Goal: Task Accomplishment & Management: Complete application form

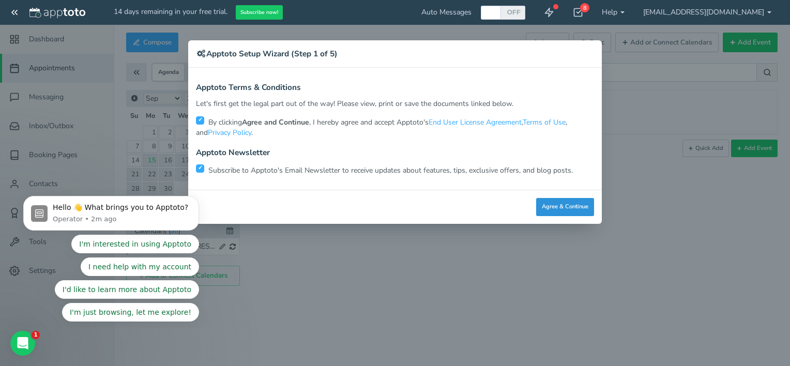
click at [577, 207] on button "Agree & Continue" at bounding box center [565, 207] width 58 height 18
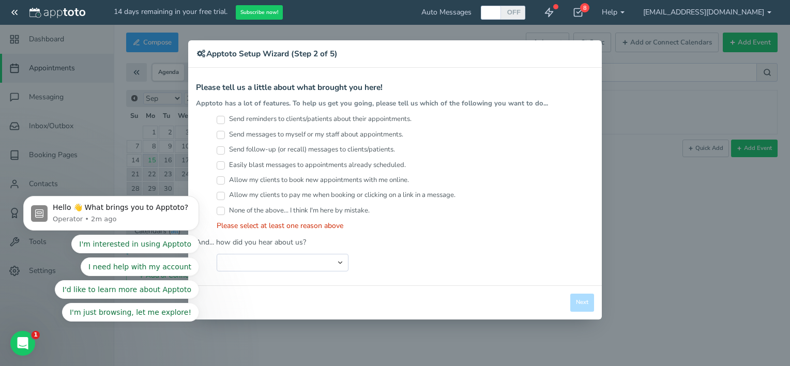
click at [222, 180] on input "Allow my clients to book new appointments with me online." at bounding box center [221, 180] width 8 height 8
checkbox input "true"
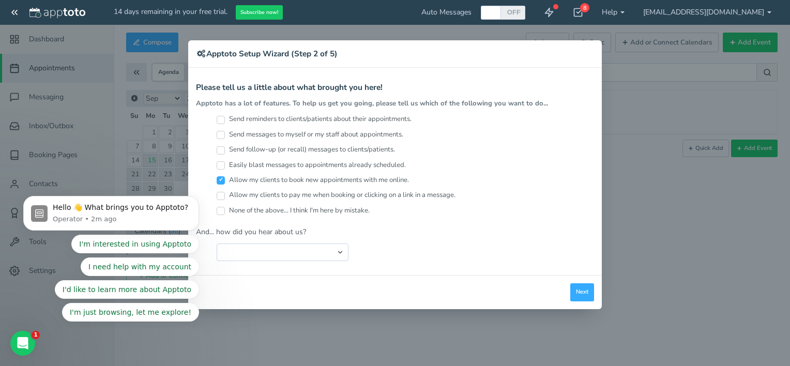
click at [220, 194] on input "Allow my clients to pay me when booking or clicking on a link in a message." at bounding box center [221, 196] width 8 height 8
checkbox input "true"
click at [224, 121] on input "Send reminders to clients/patients about their appointments." at bounding box center [221, 120] width 8 height 8
checkbox input "true"
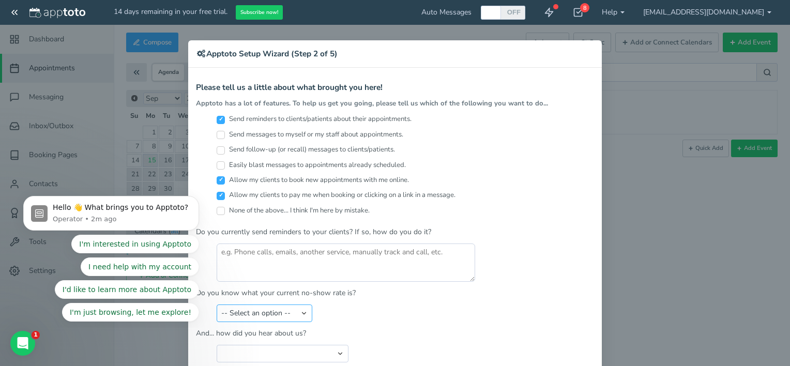
click at [273, 308] on select "-- Select an option -- Less than 5% 5-10% 10-20% 20-30% More than 30% Not sure" at bounding box center [265, 313] width 96 height 18
drag, startPoint x: 355, startPoint y: 312, endPoint x: 338, endPoint y: 296, distance: 24.1
click at [354, 310] on div "-- Select an option -- Less than 5% 5-10% 10-20% 20-30% More than 30% Not sure" at bounding box center [395, 313] width 398 height 18
click at [218, 139] on label "Send messages to myself or my staff about appointments." at bounding box center [310, 135] width 187 height 10
click at [218, 139] on input "Send messages to myself or my staff about appointments." at bounding box center [221, 135] width 8 height 8
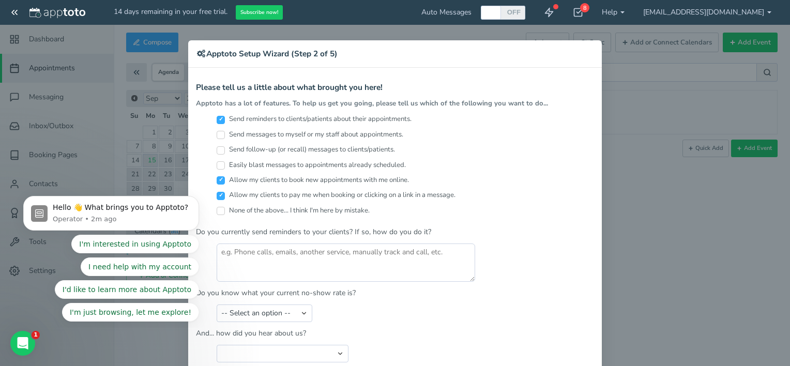
checkbox input "true"
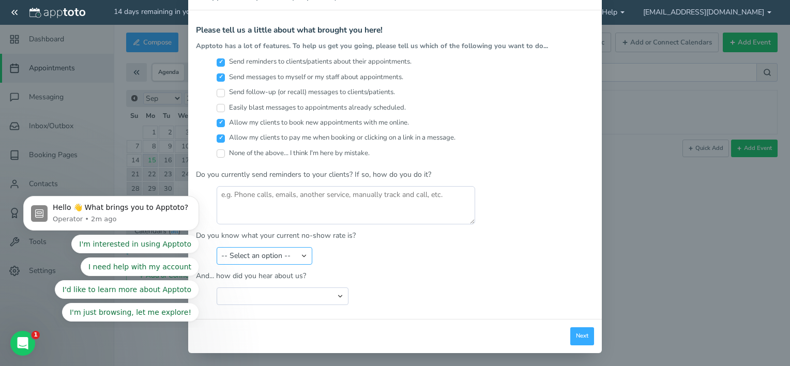
click at [266, 255] on select "-- Select an option -- Less than 5% 5-10% 10-20% 20-30% More than 30% Not sure" at bounding box center [265, 256] width 96 height 18
select select "string:Less than 5%"
click at [217, 247] on select "-- Select an option -- Less than 5% 5-10% 10-20% 20-30% More than 30% Not sure" at bounding box center [265, 256] width 96 height 18
click at [335, 288] on select "Search Engine (Google, Yahoo, Bing, etc.) Search Engine Advertisement Blog Post…" at bounding box center [283, 296] width 132 height 18
select select "string:Search Engine (Google, Yahoo, Bing, etc.)"
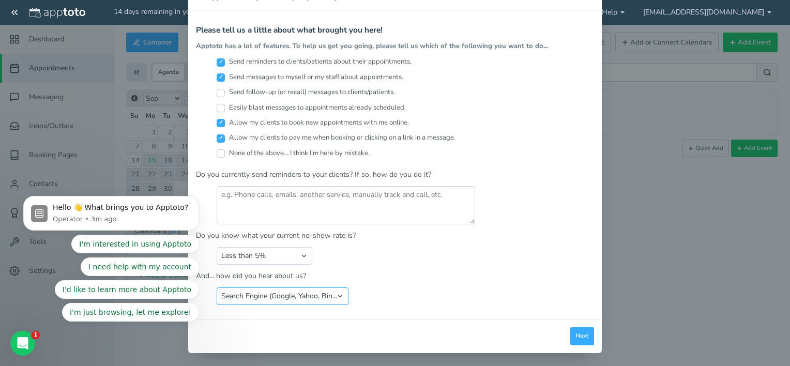
click at [217, 287] on select "Search Engine (Google, Yahoo, Bing, etc.) Search Engine Advertisement Blog Post…" at bounding box center [283, 296] width 132 height 18
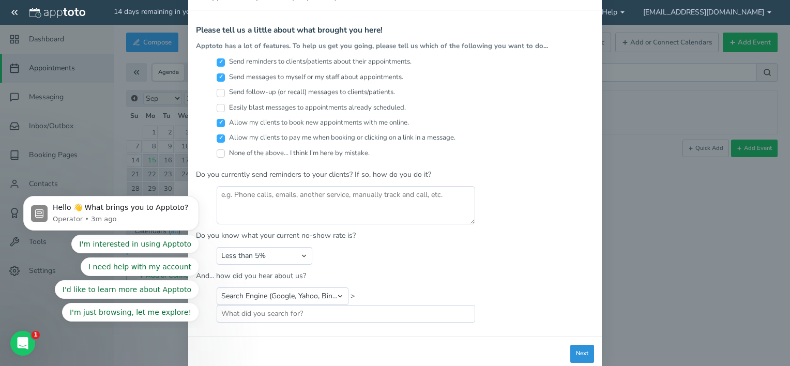
click at [579, 351] on button "Next" at bounding box center [582, 354] width 24 height 18
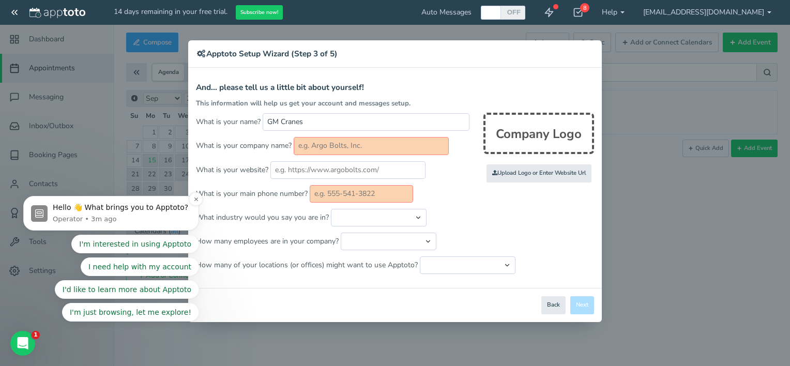
scroll to position [0, 0]
click at [348, 147] on input "text" at bounding box center [371, 146] width 155 height 18
click at [326, 116] on input "GM Cranes" at bounding box center [366, 122] width 207 height 18
click at [326, 120] on input "GM Cranes" at bounding box center [366, 122] width 207 height 18
type input "GM Crane Hire"
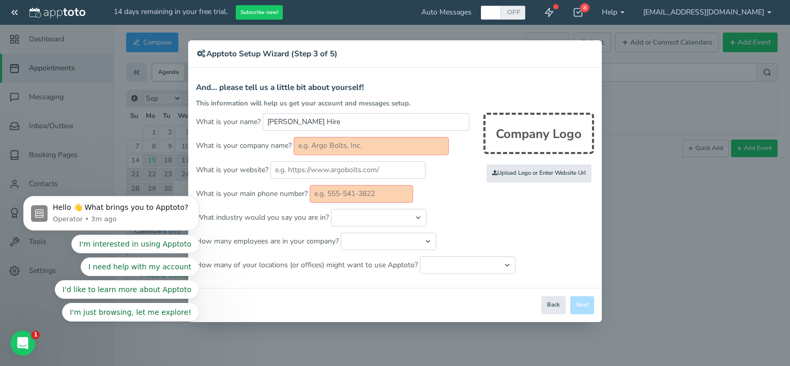
click at [328, 135] on form "And... please tell us a little bit about yourself! This information will help u…" at bounding box center [395, 178] width 398 height 191
drag, startPoint x: 329, startPoint y: 122, endPoint x: 194, endPoint y: 127, distance: 134.4
click at [194, 127] on div "Apptoto Terms & Conditions Let's first get the legal part out of the way! Pleas…" at bounding box center [394, 178] width 413 height 220
type input "[PERSON_NAME]"
type input "GM Crane Hire"
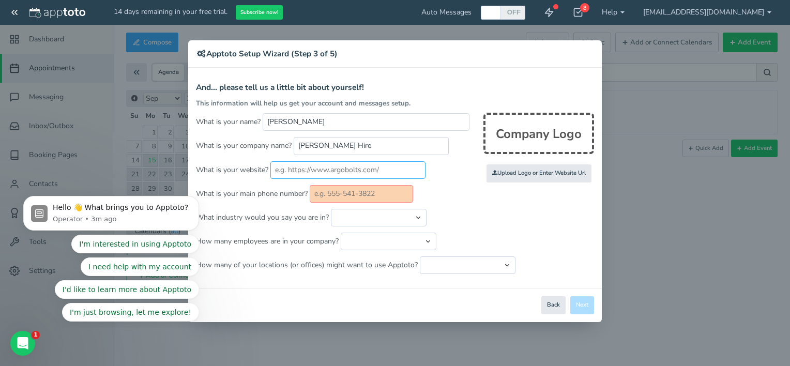
click at [311, 172] on input "text" at bounding box center [347, 170] width 155 height 18
type input "gmcranehire.com.au"
click at [366, 185] on input "text" at bounding box center [361, 194] width 103 height 18
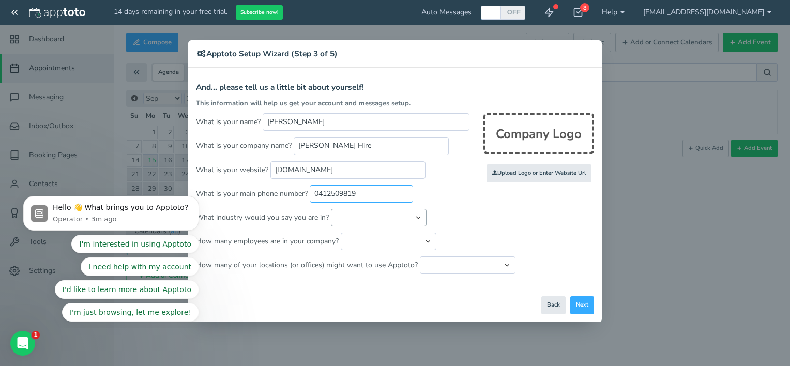
type input "0412509819"
click at [379, 214] on select "Automotive Cleaning Services Consulting Education - Classroom Education - Admis…" at bounding box center [379, 218] width 96 height 18
click at [386, 213] on select "Automotive Cleaning Services Consulting Education - Classroom Education - Admis…" at bounding box center [379, 218] width 96 height 18
click at [527, 196] on p "What is your main phone number? 0412509819" at bounding box center [395, 194] width 398 height 18
click at [395, 210] on select "Automotive Cleaning Services Consulting Education - Classroom Education - Admis…" at bounding box center [379, 218] width 96 height 18
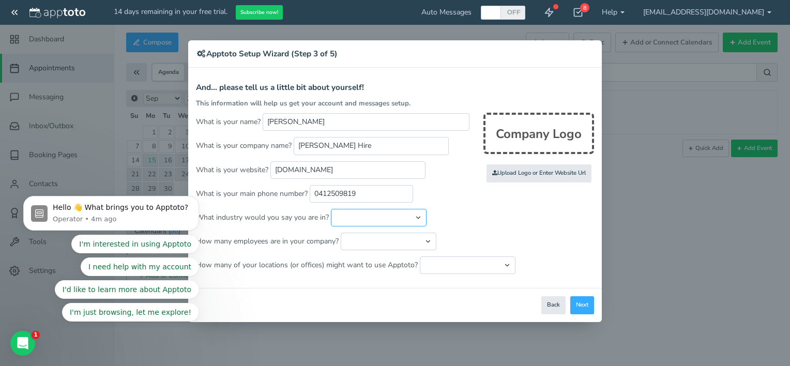
select select "string:Other"
click at [331, 209] on select "Automotive Cleaning Services Consulting Education - Classroom Education - Admis…" at bounding box center [379, 218] width 96 height 18
click at [432, 236] on select "Just me 1 to 5 6 to 10 11 to 25 26 to 50 51 to 100 101 to 500 501 to 1000 More …" at bounding box center [389, 242] width 96 height 18
select select "string:6..10"
click at [341, 233] on select "Just me 1 to 5 6 to 10 11 to 25 26 to 50 51 to 100 101 to 500 501 to 1000 More …" at bounding box center [389, 242] width 96 height 18
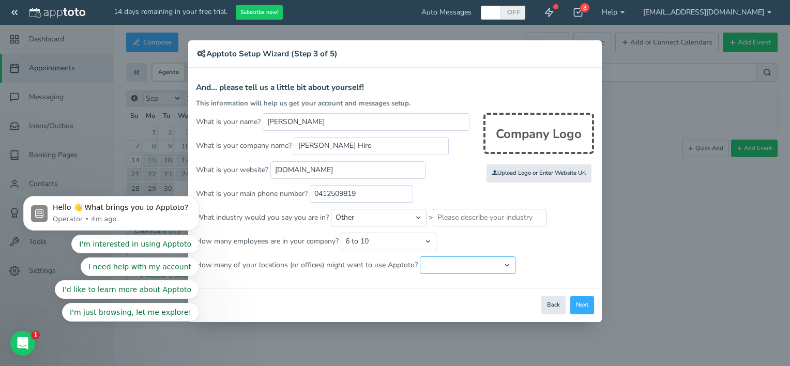
click at [508, 265] on select "Just one location 2 3 4 5 6 to 10 11 to 25 26 to 50 More than 50" at bounding box center [468, 265] width 96 height 18
click at [420, 256] on select "Just one location 2 3 4 5 6 to 10 11 to 25 26 to 50 More than 50" at bounding box center [468, 265] width 96 height 18
click at [505, 263] on select "Just one location 2 3 4 5 6 to 10 11 to 25 26 to 50 More than 50" at bounding box center [468, 265] width 96 height 18
select select "string:2"
click at [420, 256] on select "Just one location 2 3 4 5 6 to 10 11 to 25 26 to 50 More than 50" at bounding box center [468, 265] width 96 height 18
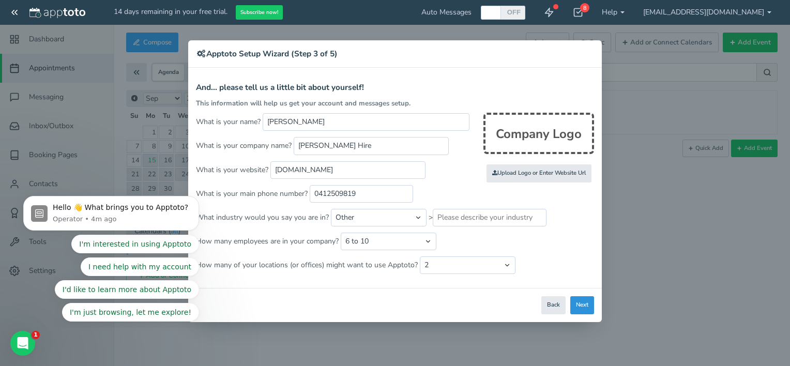
click at [580, 300] on button "Next" at bounding box center [582, 305] width 24 height 18
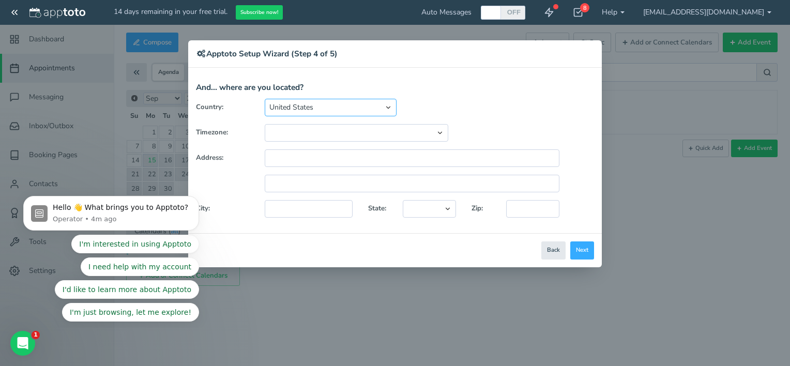
click at [358, 108] on select "United States Canada Australia Bahrain Belgium Denmark Estonia France Germany H…" at bounding box center [331, 108] width 132 height 18
select select "string:AU"
click at [265, 99] on select "United States Canada Australia Bahrain Belgium Denmark Estonia France Germany H…" at bounding box center [331, 108] width 132 height 18
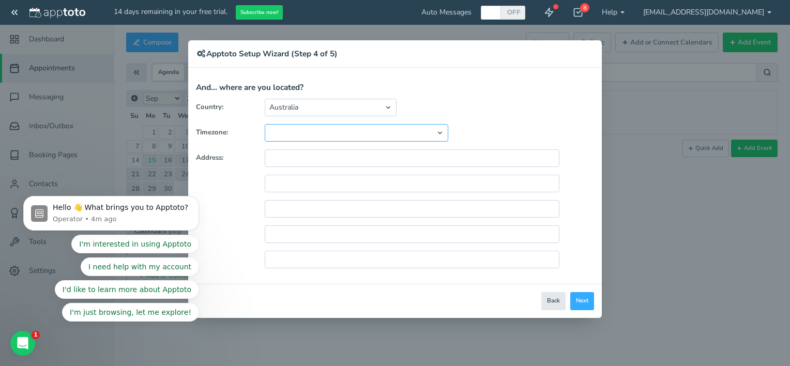
click at [332, 130] on select "(GMT-10:00) Hawaii (GMT-08:00) Alaska (GMT-07:00) Pacific Time (US & Canada) (G…" at bounding box center [356, 133] width 183 height 18
select select "string:[GEOGRAPHIC_DATA]/[GEOGRAPHIC_DATA]"
click at [265, 124] on select "(GMT-10:00) Hawaii (GMT-08:00) Alaska (GMT-07:00) Pacific Time (US & Canada) (G…" at bounding box center [356, 133] width 183 height 18
click at [298, 159] on input "text" at bounding box center [412, 158] width 295 height 18
type input "1/77 Welland Ave Welland SA"
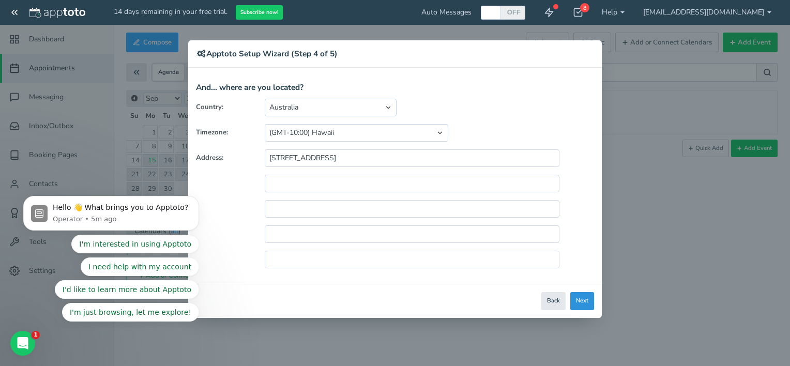
click at [583, 296] on button "Next" at bounding box center [582, 301] width 24 height 18
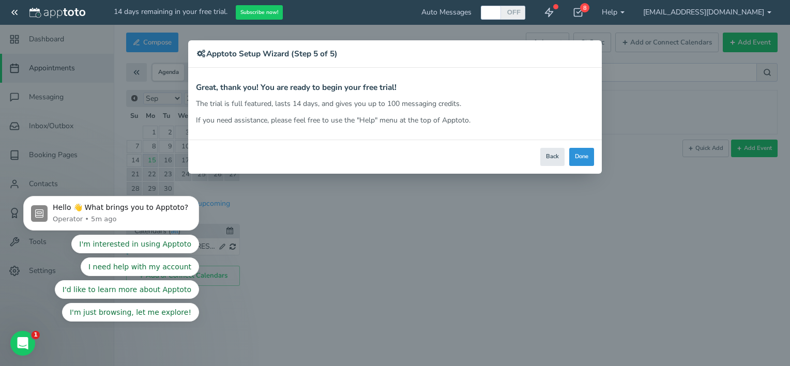
click at [585, 151] on button "Done" at bounding box center [581, 157] width 25 height 18
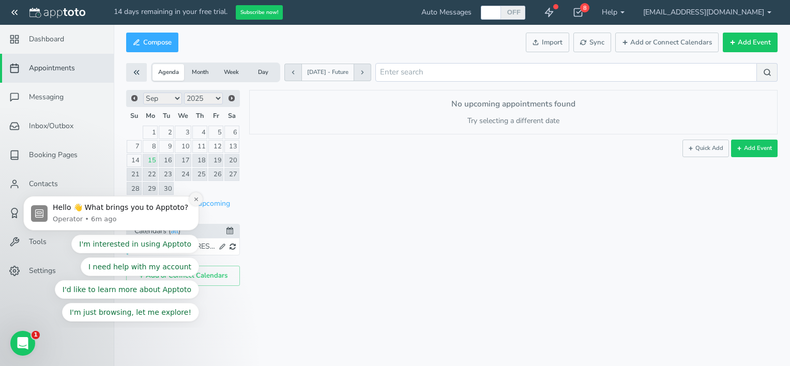
click at [198, 200] on icon "Dismiss notification" at bounding box center [196, 199] width 6 height 6
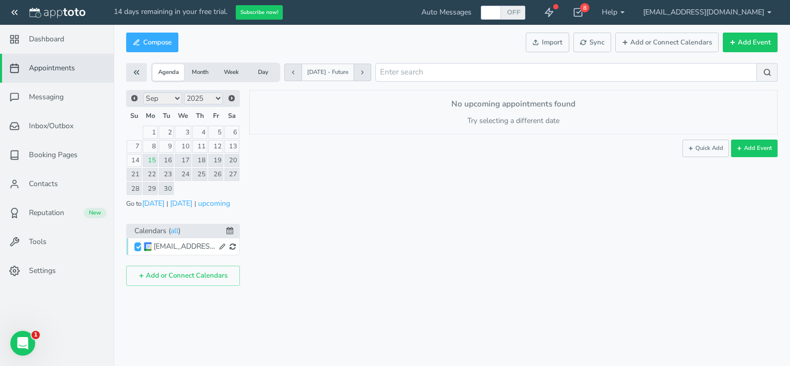
click at [234, 243] on icon at bounding box center [232, 246] width 6 height 7
click at [221, 269] on button "Add or Connect Calendars" at bounding box center [183, 276] width 114 height 20
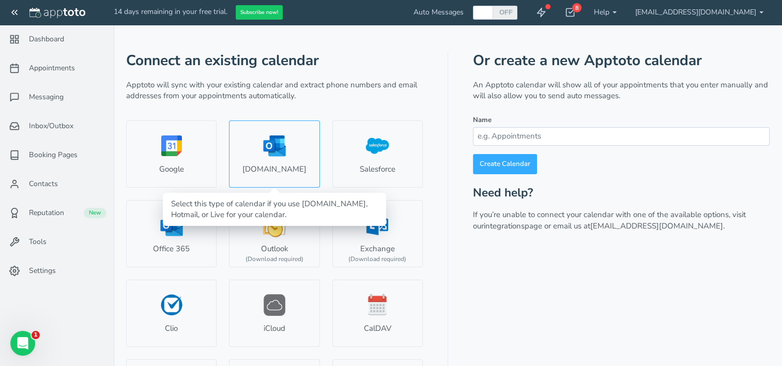
click at [277, 153] on link "[DOMAIN_NAME]" at bounding box center [274, 153] width 90 height 67
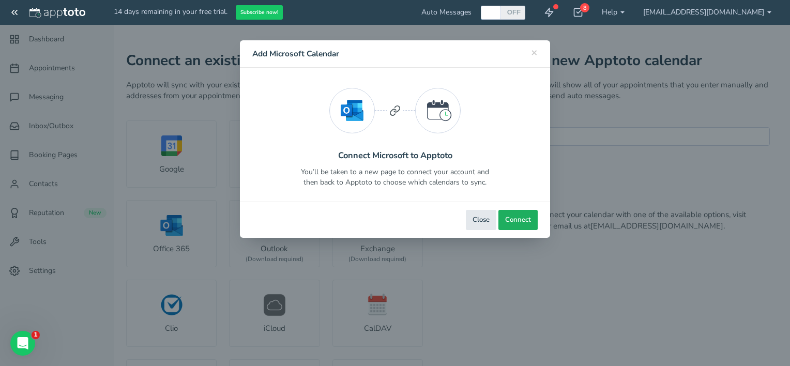
click at [526, 224] on span "Connect" at bounding box center [518, 220] width 26 height 10
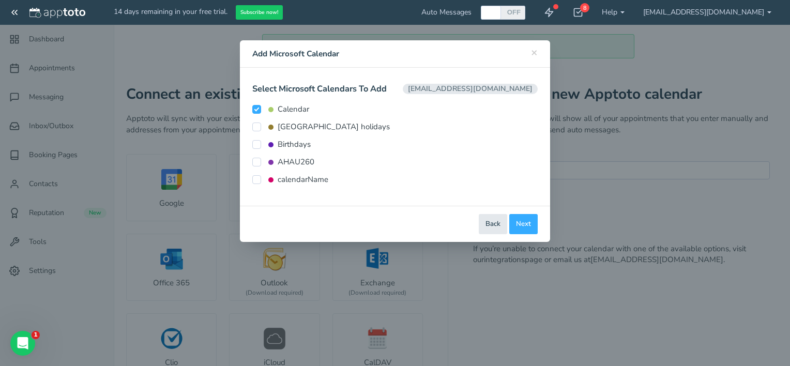
click at [263, 180] on label "calendarName" at bounding box center [290, 179] width 76 height 11
click at [261, 180] on input "calendarName" at bounding box center [256, 179] width 9 height 9
click at [263, 179] on label "calendarName" at bounding box center [290, 179] width 76 height 11
click at [261, 179] on input "calendarName" at bounding box center [256, 179] width 9 height 9
click at [262, 178] on label "calendarName" at bounding box center [290, 179] width 76 height 11
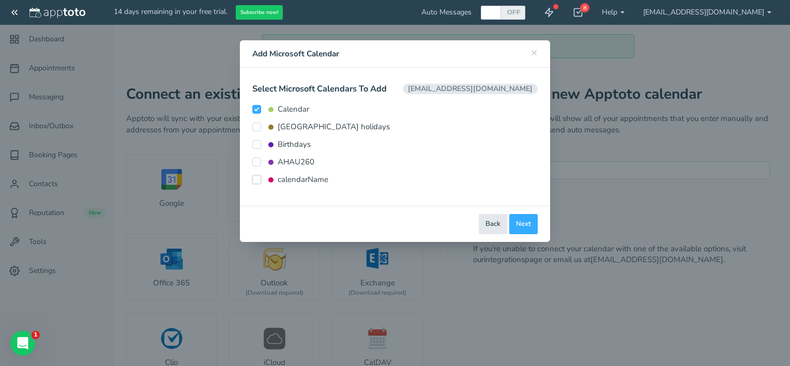
click at [261, 178] on input "calendarName" at bounding box center [256, 179] width 9 height 9
checkbox input "true"
click at [473, 87] on span "[EMAIL_ADDRESS][DOMAIN_NAME]" at bounding box center [470, 89] width 135 height 10
click at [520, 225] on span "Connect Calendars" at bounding box center [501, 224] width 59 height 10
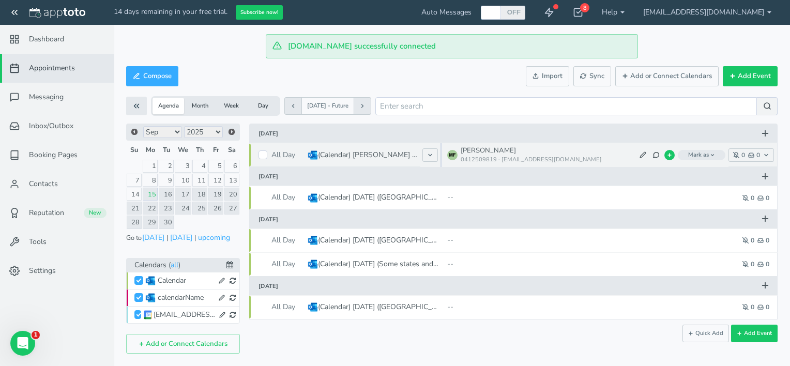
click at [592, 156] on div "0412509819 · [EMAIL_ADDRESS][DOMAIN_NAME]" at bounding box center [595, 160] width 268 height 8
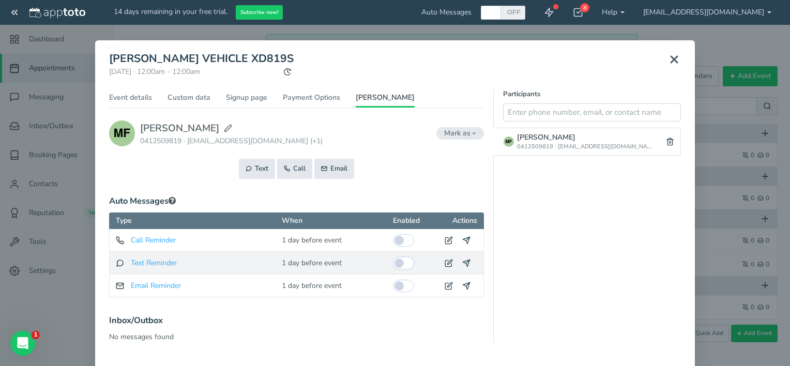
click at [407, 264] on input "checkbox" at bounding box center [403, 263] width 21 height 12
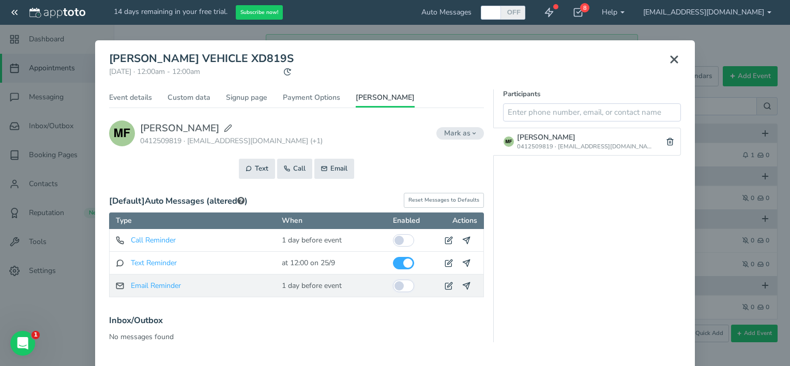
click at [410, 286] on input "checkbox" at bounding box center [403, 286] width 21 height 12
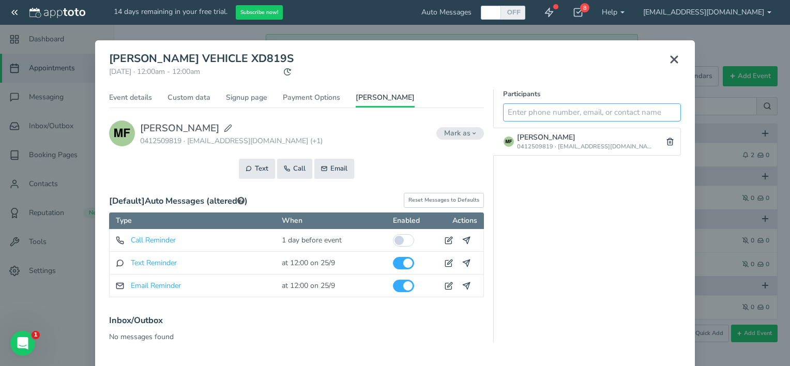
click at [561, 114] on input "text" at bounding box center [592, 112] width 178 height 18
type input "0412509819"
click at [670, 108] on button at bounding box center [670, 112] width 21 height 18
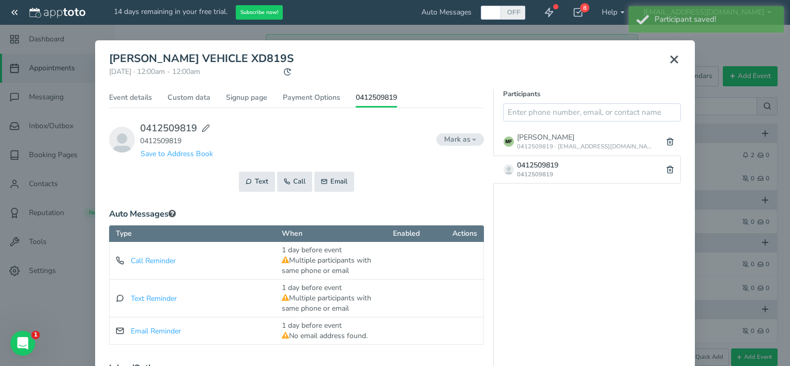
click at [580, 163] on div "0412509819 0412509819" at bounding box center [577, 169] width 166 height 27
click at [668, 167] on use at bounding box center [670, 169] width 6 height 7
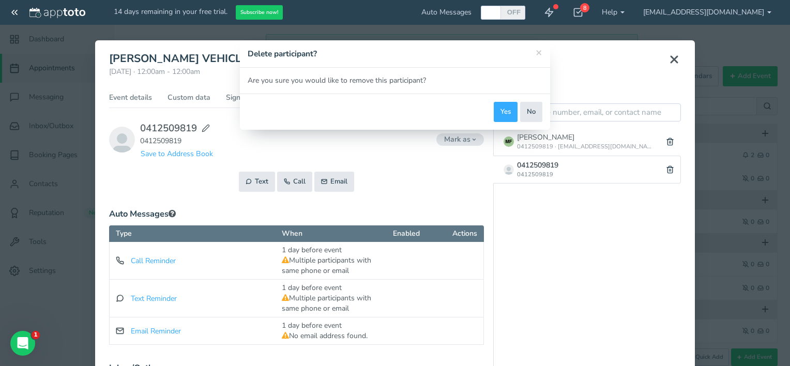
click at [338, 269] on div "× Delete participant? Are you sure you would like to remove this participant? Y…" at bounding box center [395, 183] width 790 height 366
click at [511, 112] on button "Yes" at bounding box center [506, 112] width 24 height 20
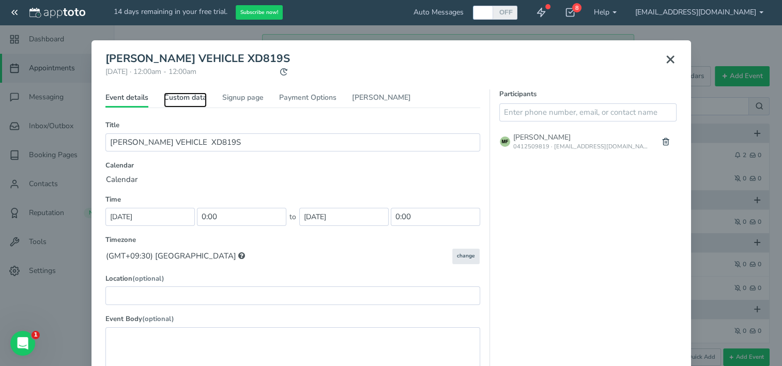
click at [191, 98] on link "Custom data" at bounding box center [185, 100] width 43 height 15
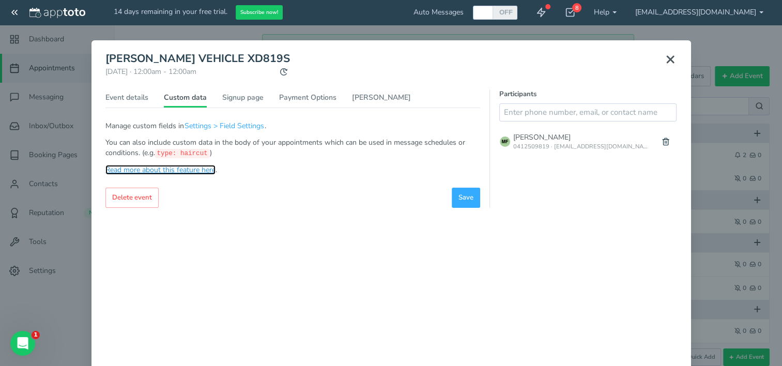
click at [172, 172] on link "Read more about this feature here" at bounding box center [160, 170] width 110 height 10
click at [247, 100] on link "Signup page" at bounding box center [242, 100] width 41 height 15
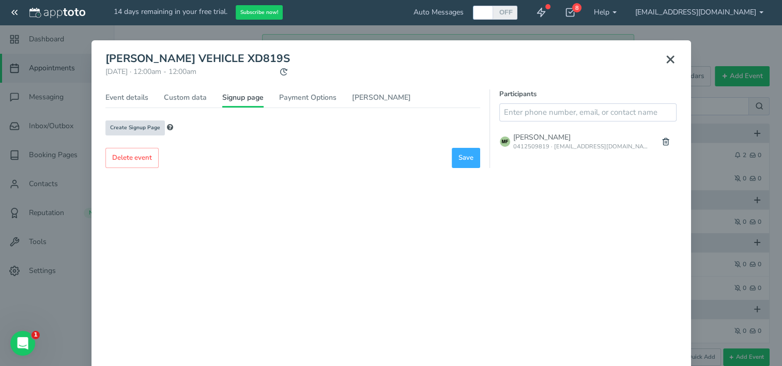
click at [141, 130] on span "Create Signup Page" at bounding box center [135, 128] width 50 height 8
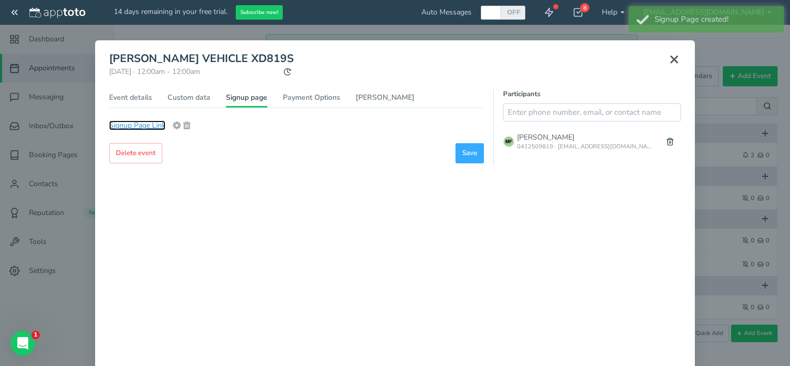
click at [143, 120] on link "Signup Page Link" at bounding box center [137, 125] width 56 height 10
